Goal: Submit feedback/report problem

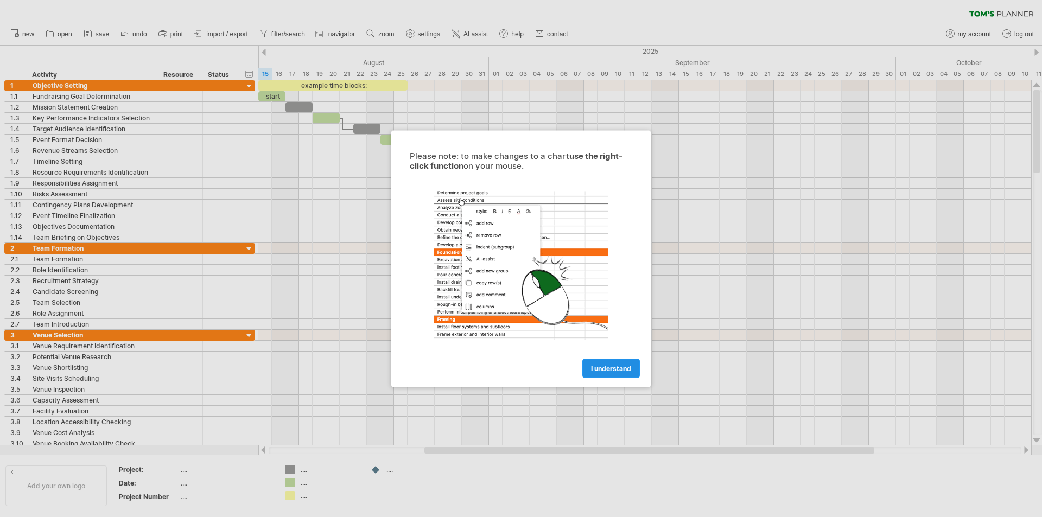
click at [608, 370] on span "I understand" at bounding box center [611, 368] width 40 height 8
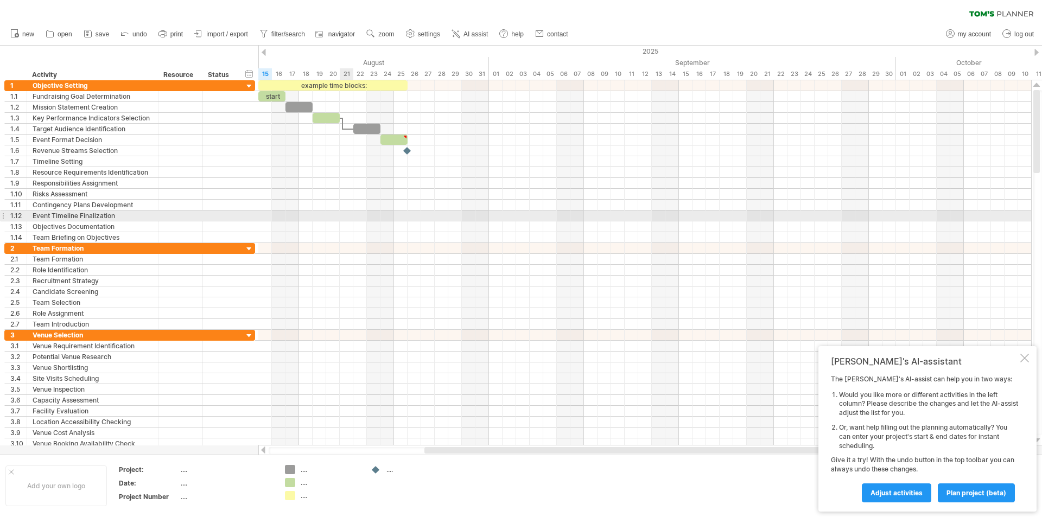
click at [351, 218] on div at bounding box center [644, 216] width 773 height 11
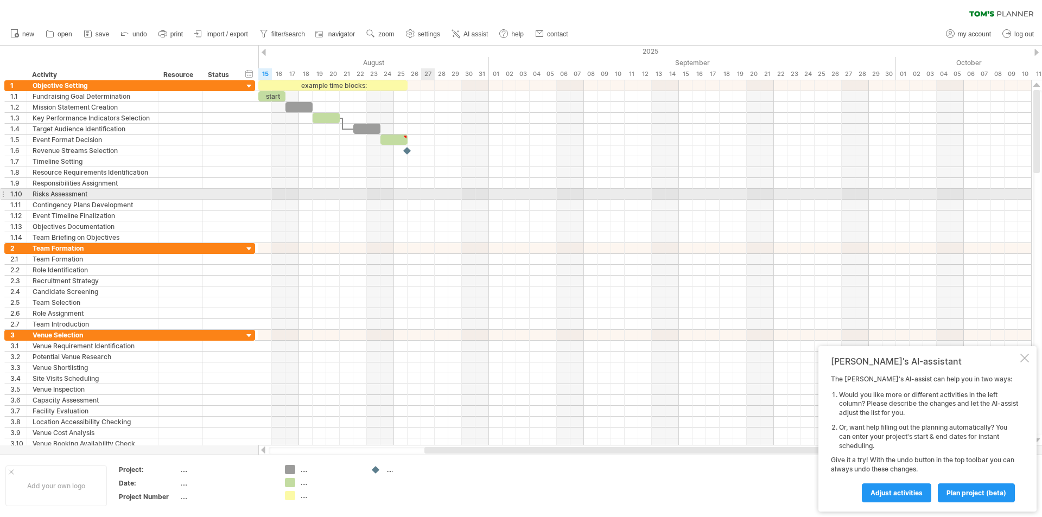
click at [429, 199] on div at bounding box center [644, 194] width 773 height 11
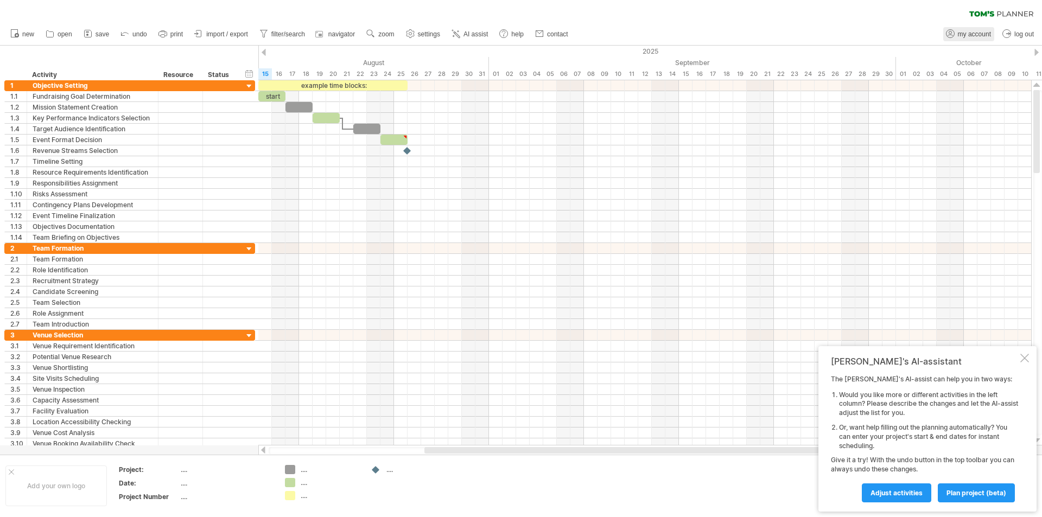
click at [975, 34] on span "my account" at bounding box center [974, 34] width 33 height 8
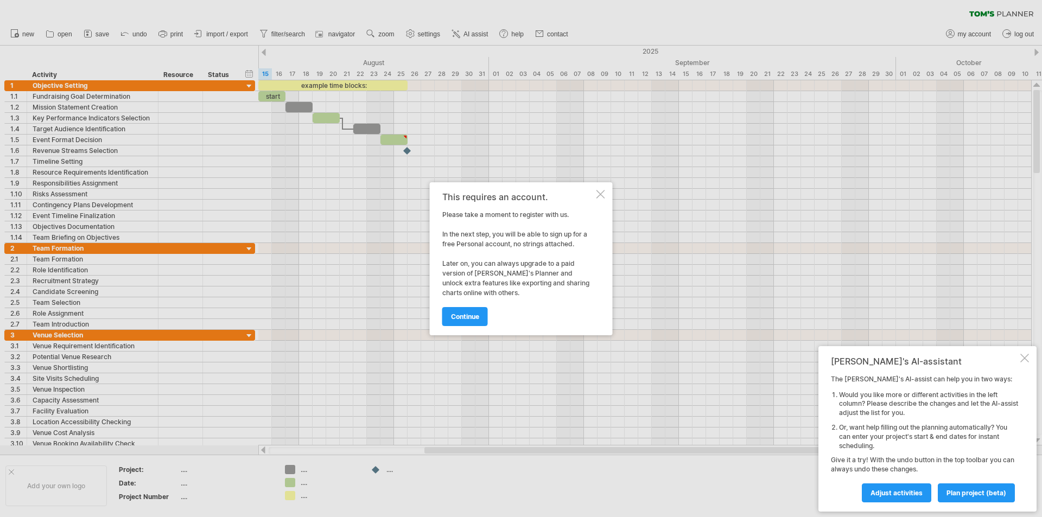
click at [601, 195] on div at bounding box center [601, 194] width 9 height 9
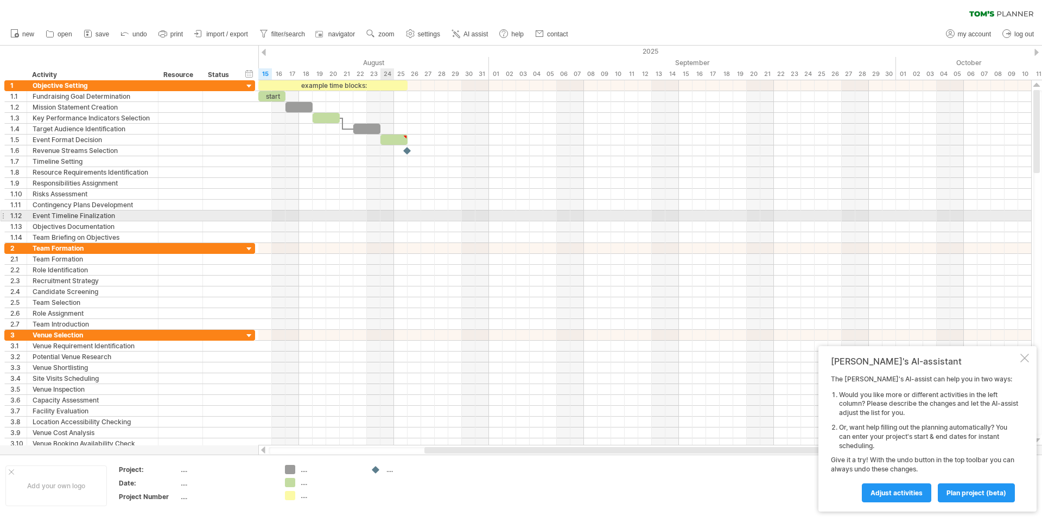
click at [389, 213] on div at bounding box center [644, 216] width 773 height 11
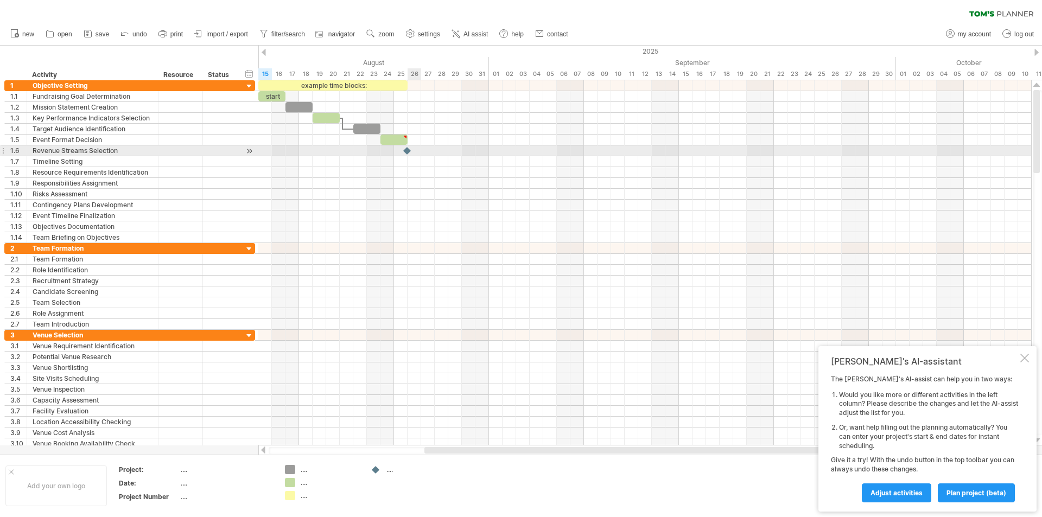
click at [413, 153] on div at bounding box center [644, 150] width 773 height 11
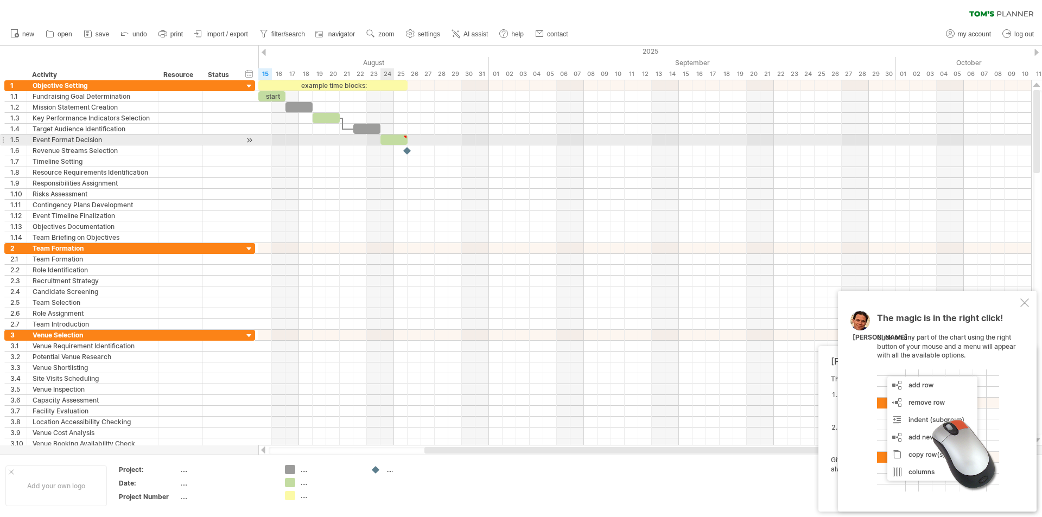
type textarea "**********"
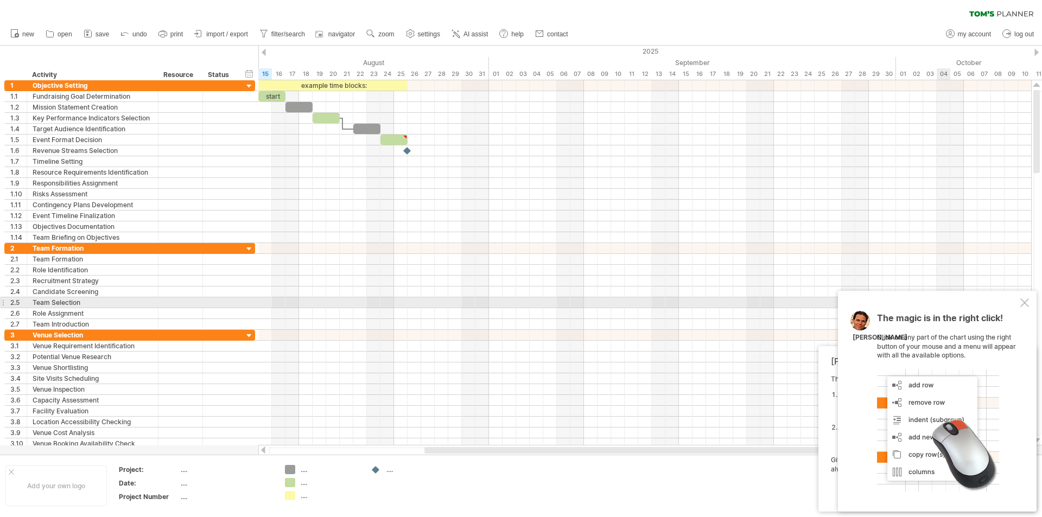
click at [1023, 303] on div at bounding box center [1024, 303] width 9 height 9
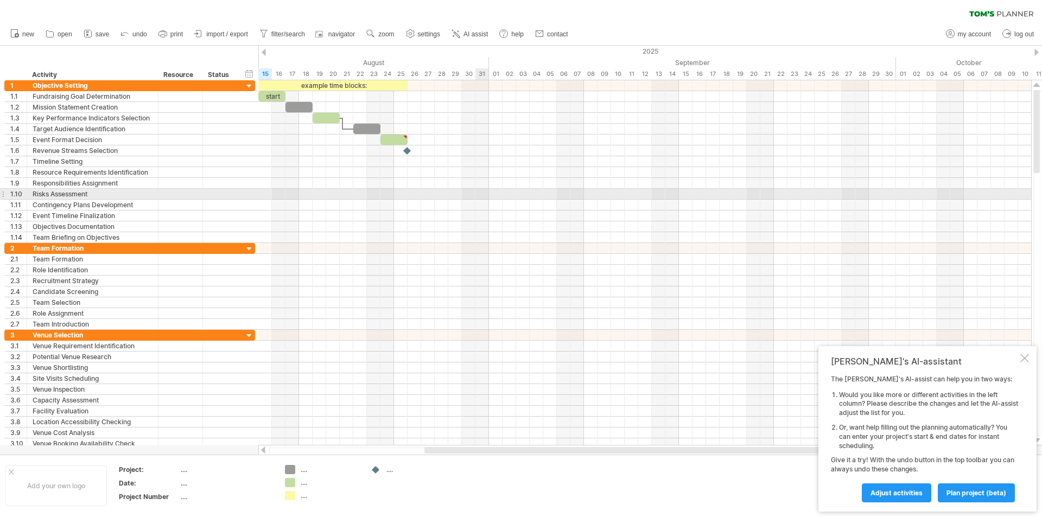
click at [485, 196] on div at bounding box center [644, 194] width 773 height 11
